Goal: Information Seeking & Learning: Learn about a topic

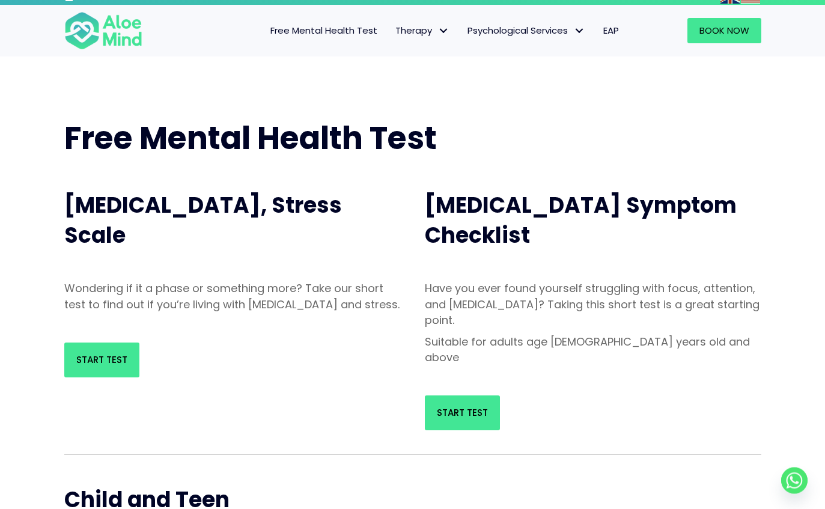
scroll to position [11, 0]
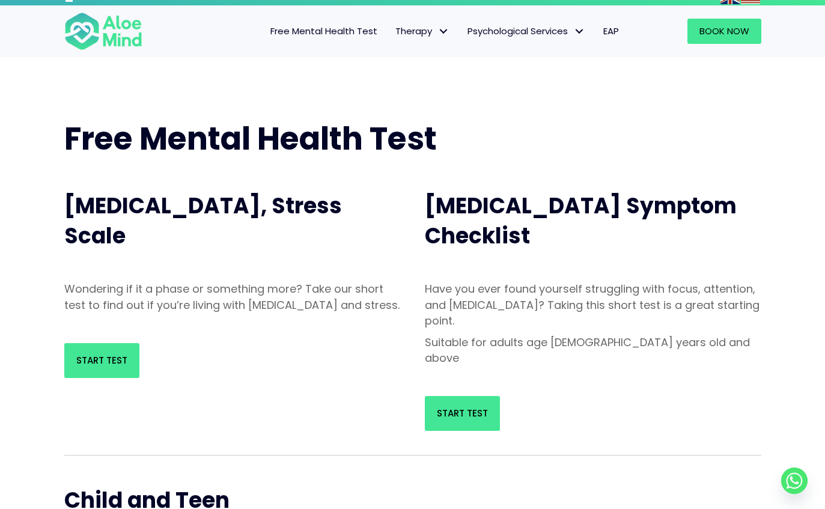
click at [77, 366] on span "Start Test" at bounding box center [101, 360] width 51 height 13
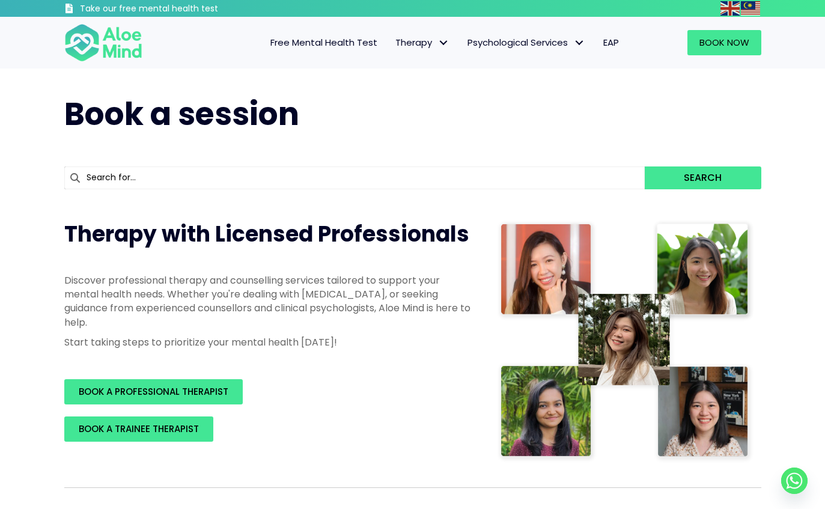
click at [304, 34] on link "Free Mental Health Test" at bounding box center [323, 42] width 125 height 25
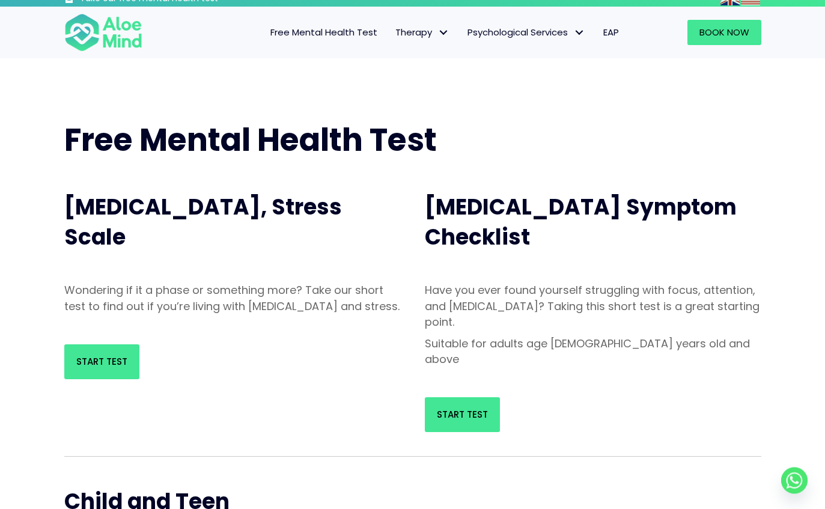
scroll to position [16, 0]
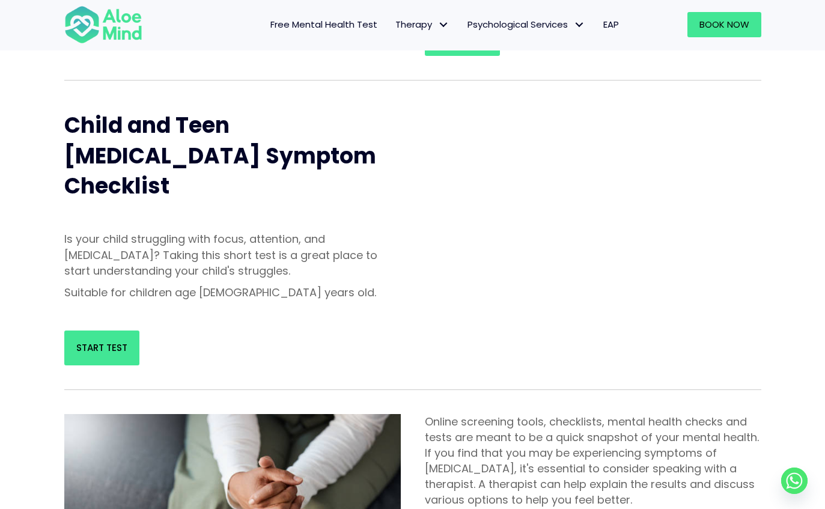
click at [90, 330] on link "Start Test" at bounding box center [101, 347] width 75 height 35
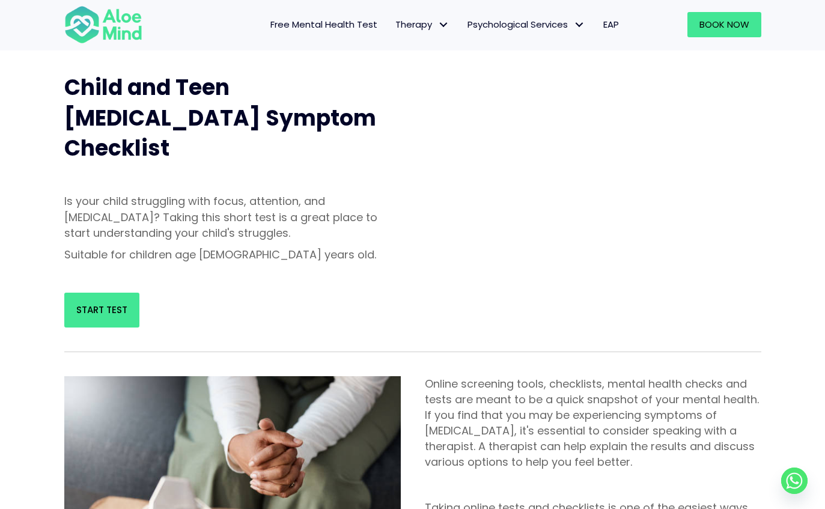
scroll to position [423, 0]
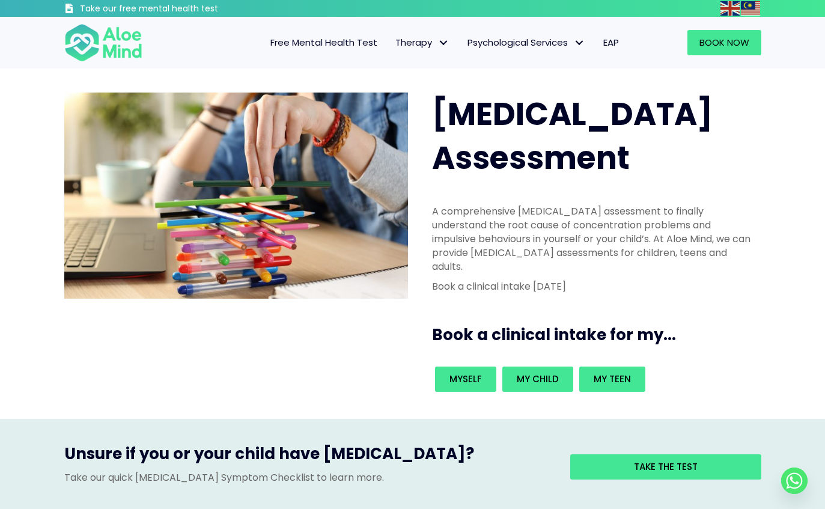
click at [287, 43] on span "Free Mental Health Test" at bounding box center [323, 42] width 107 height 13
